Goal: Share content

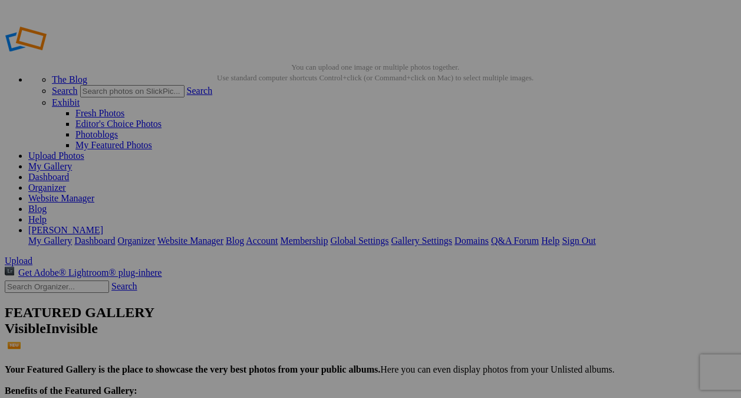
click at [84, 150] on link "Upload Photos" at bounding box center [56, 155] width 56 height 10
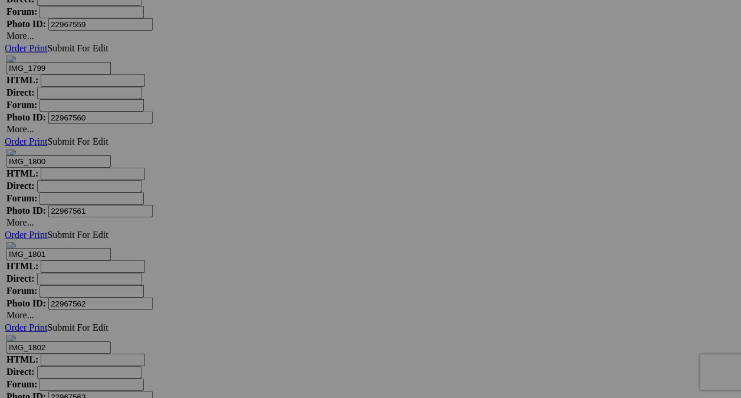
scroll to position [34738, 0]
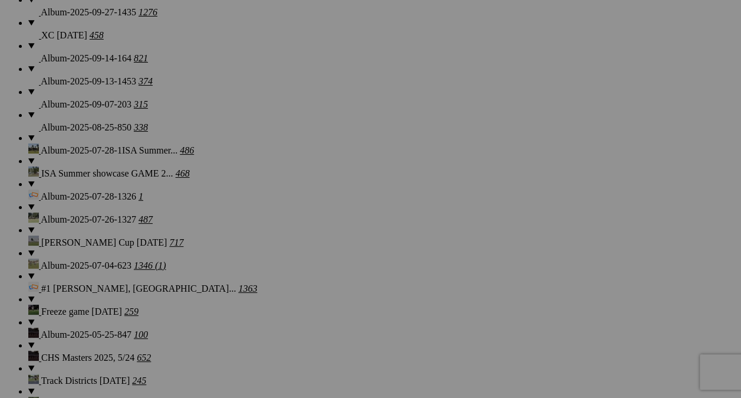
scroll to position [0, 0]
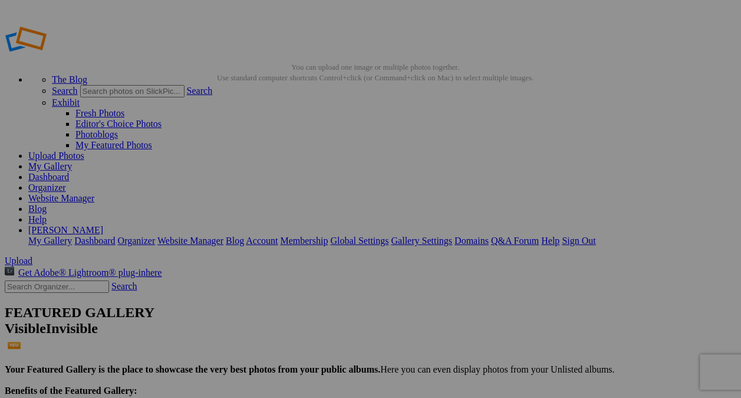
click at [379, 245] on div at bounding box center [370, 199] width 741 height 398
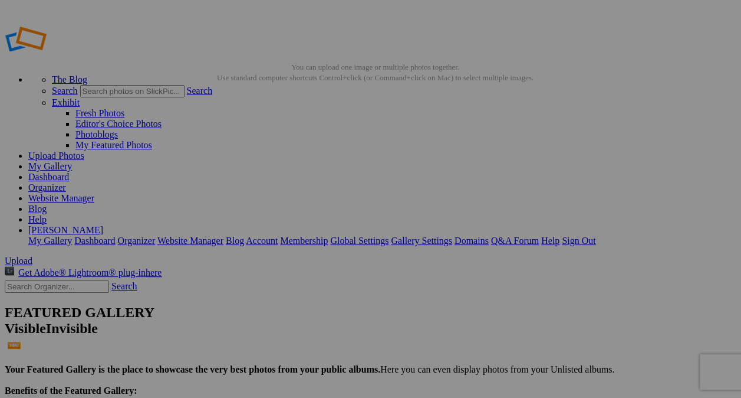
drag, startPoint x: 407, startPoint y: 136, endPoint x: 106, endPoint y: 146, distance: 301.0
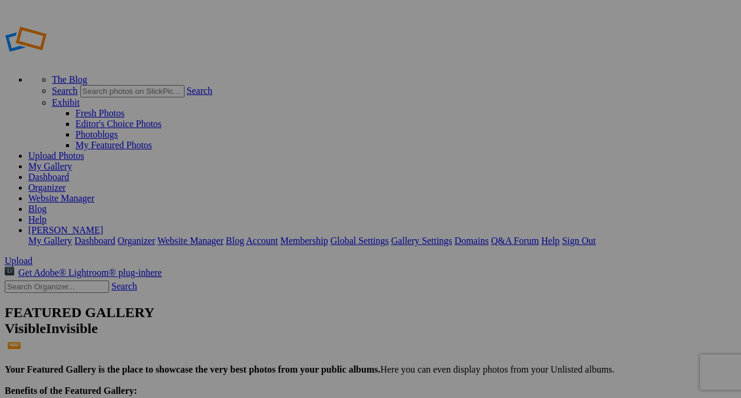
click at [84, 150] on link "Upload Photos" at bounding box center [56, 155] width 56 height 10
